Goal: Browse casually: Explore the website without a specific task or goal

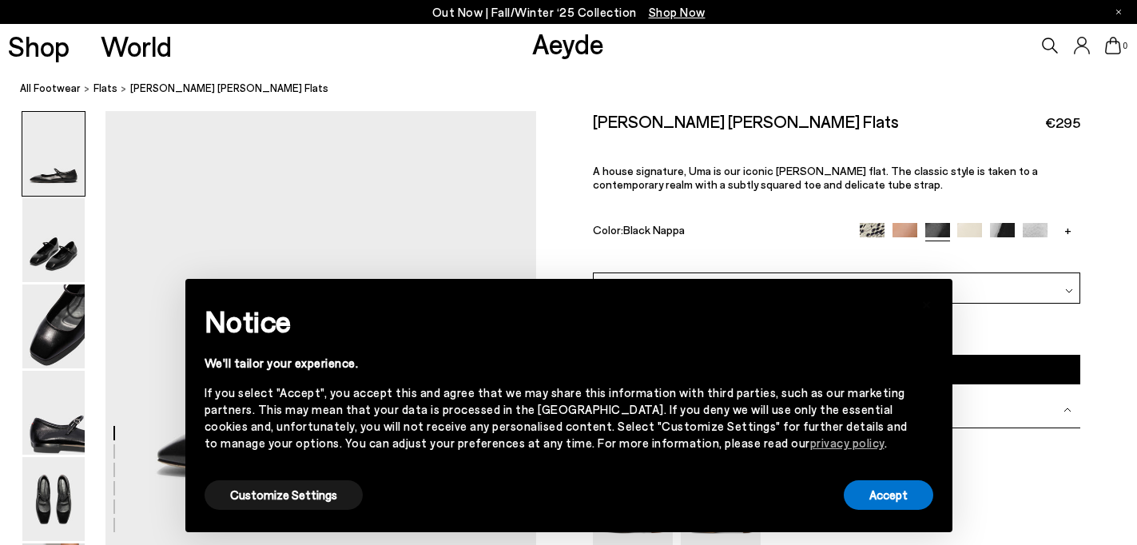
scroll to position [211, 0]
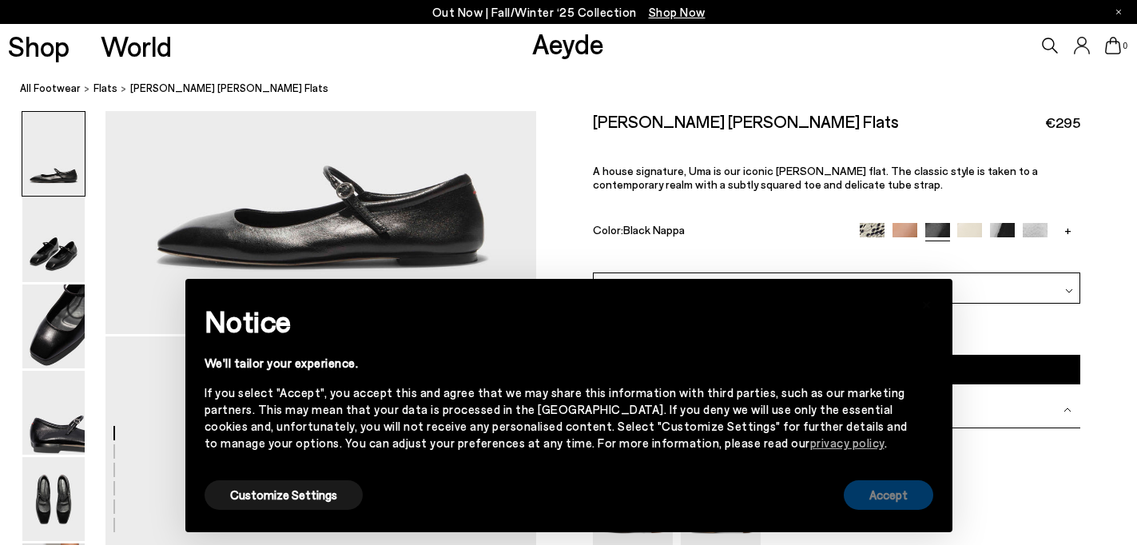
click at [888, 496] on button "Accept" at bounding box center [889, 495] width 90 height 30
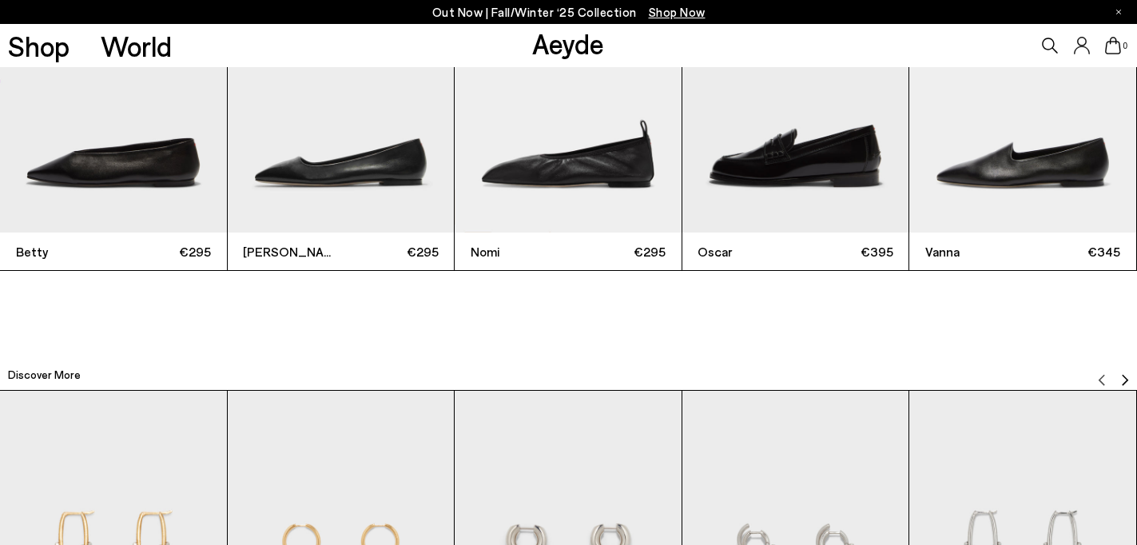
scroll to position [3630, 0]
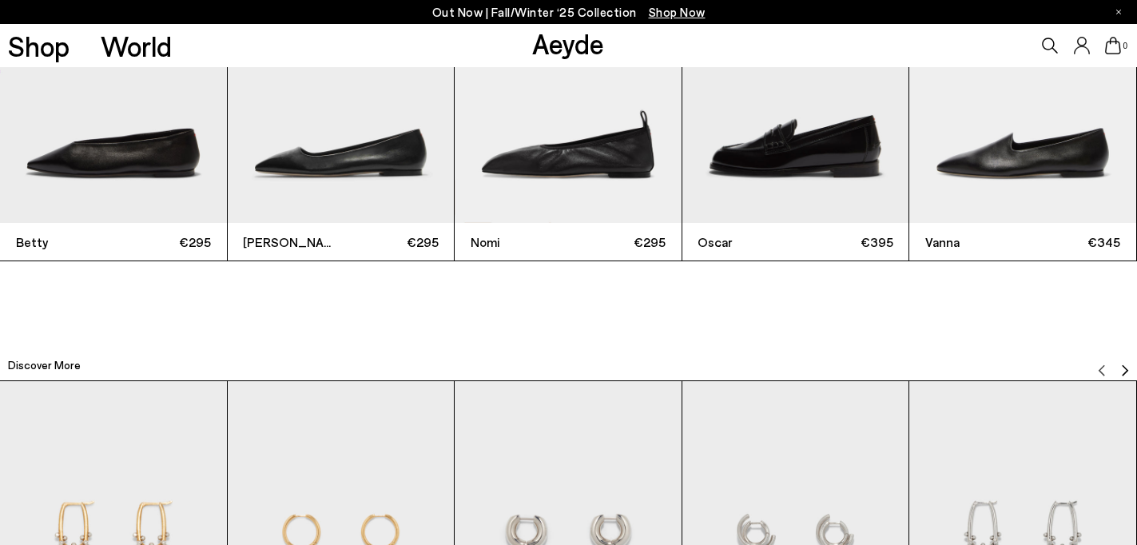
click at [511, 165] on img "3 / 12" at bounding box center [568, 72] width 227 height 302
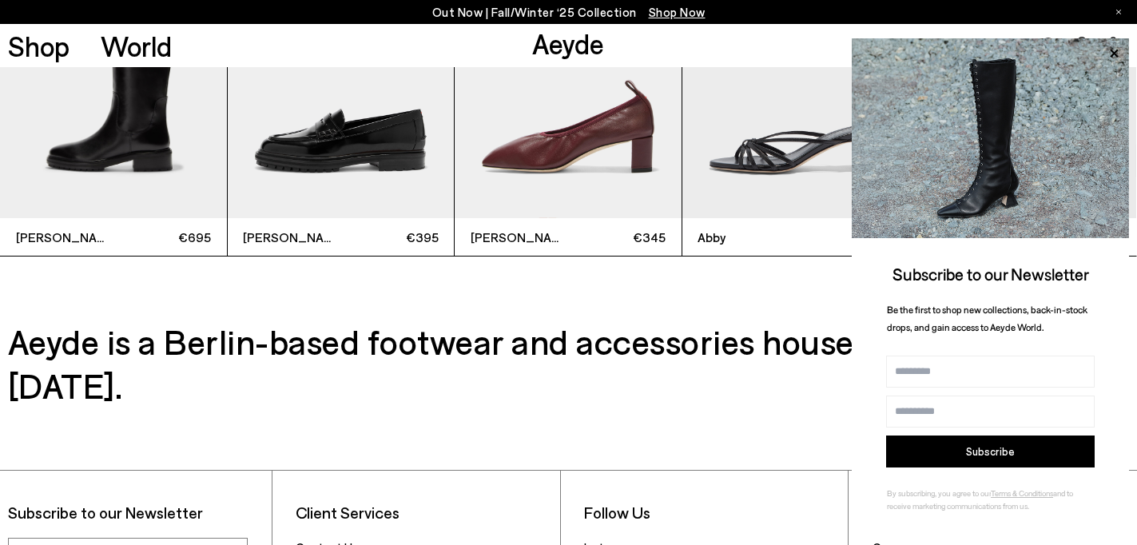
scroll to position [4315, 0]
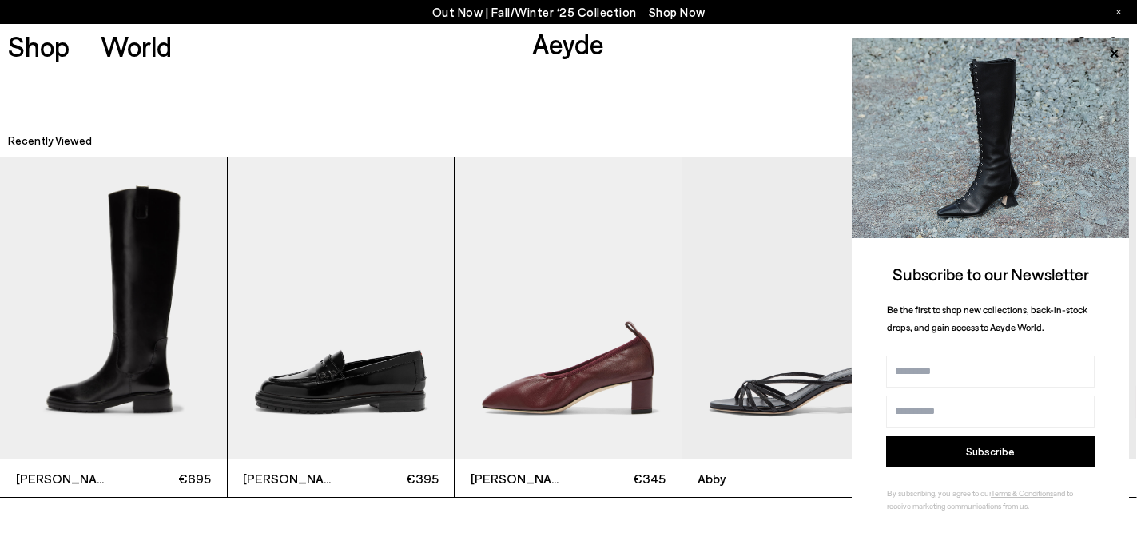
click at [749, 388] on img "4 / 5" at bounding box center [796, 308] width 227 height 302
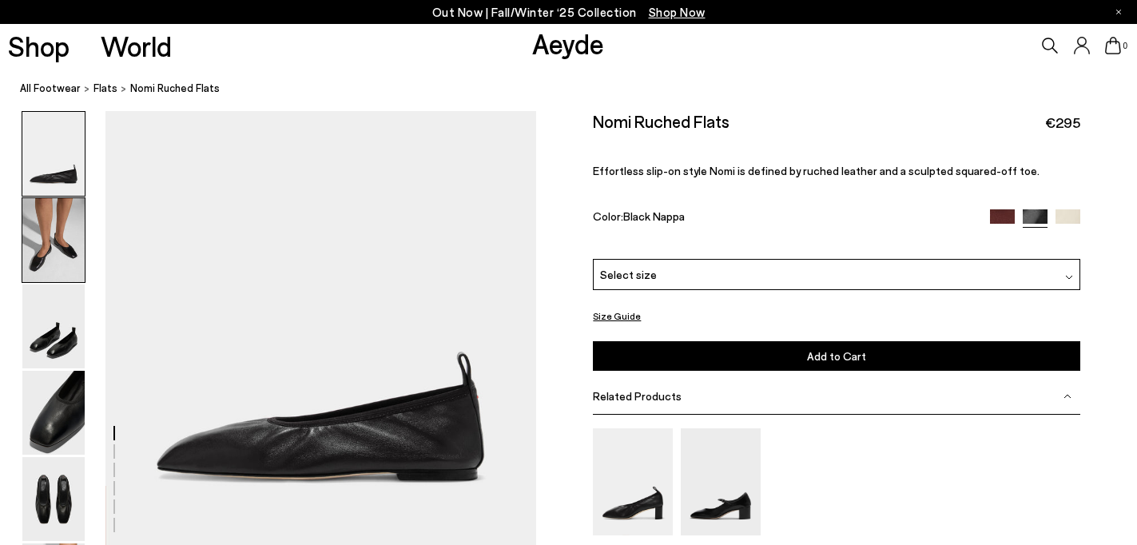
click at [29, 253] on img at bounding box center [53, 240] width 62 height 84
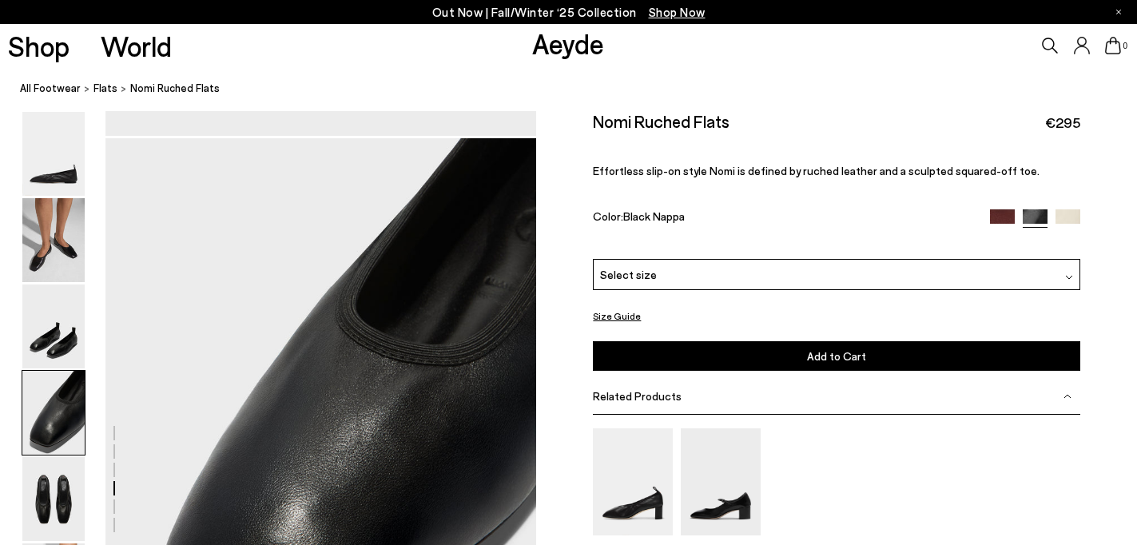
scroll to position [1783, 0]
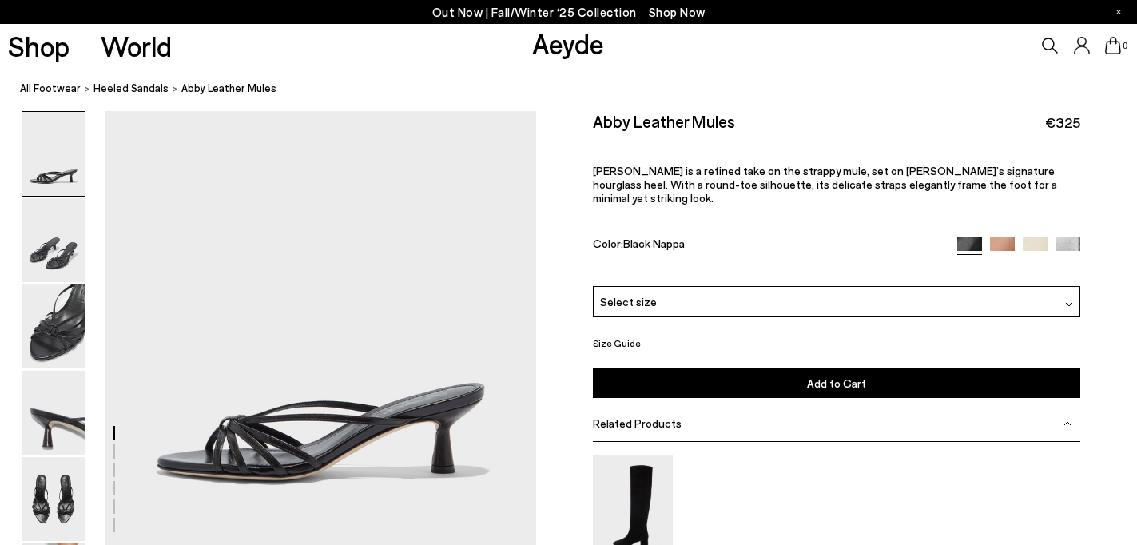
scroll to position [243, 0]
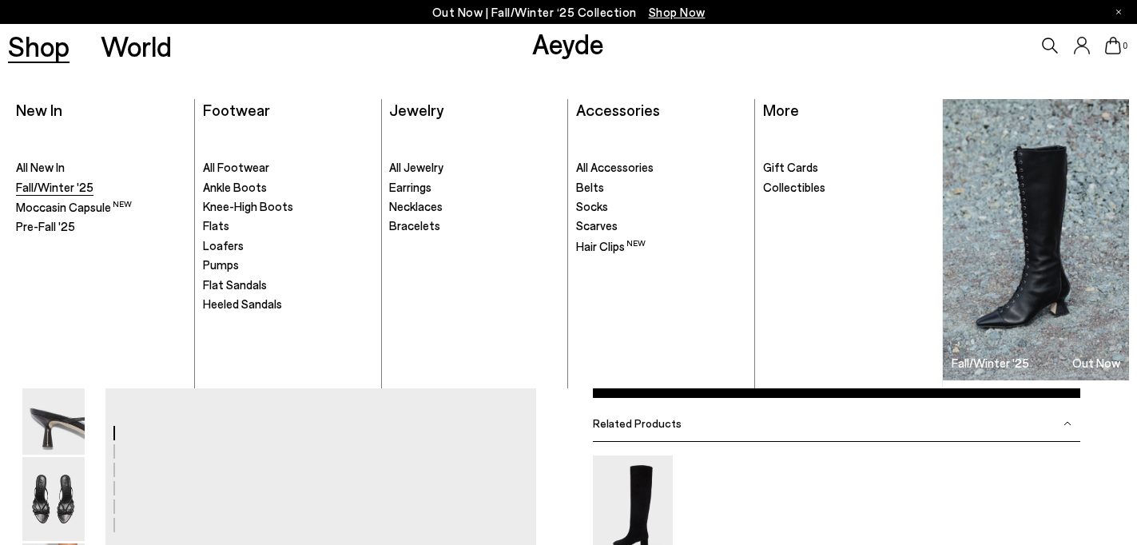
click at [53, 192] on span "Fall/Winter '25" at bounding box center [55, 187] width 78 height 14
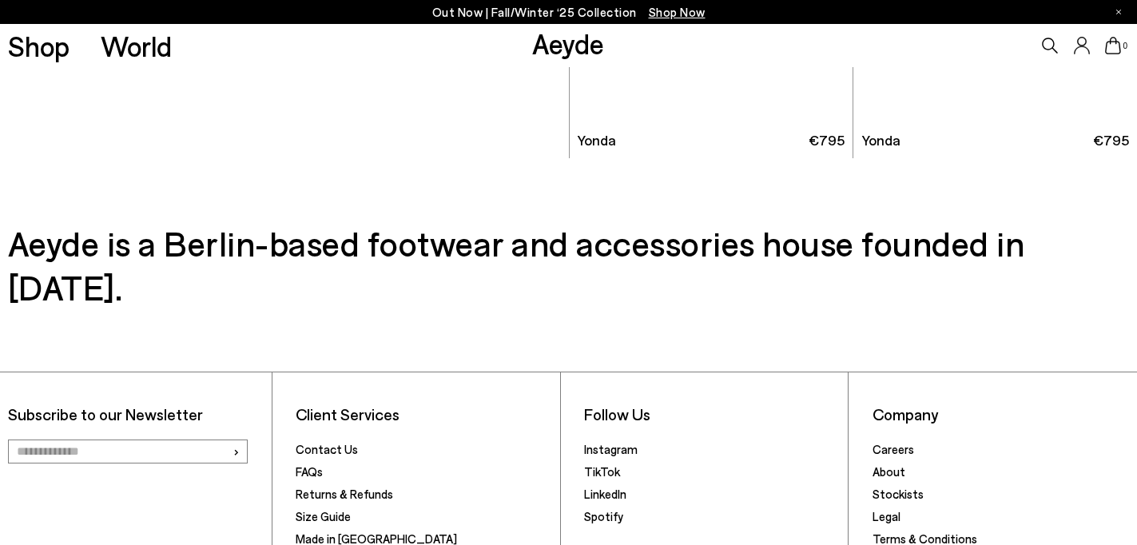
scroll to position [8176, 0]
